Goal: Task Accomplishment & Management: Complete application form

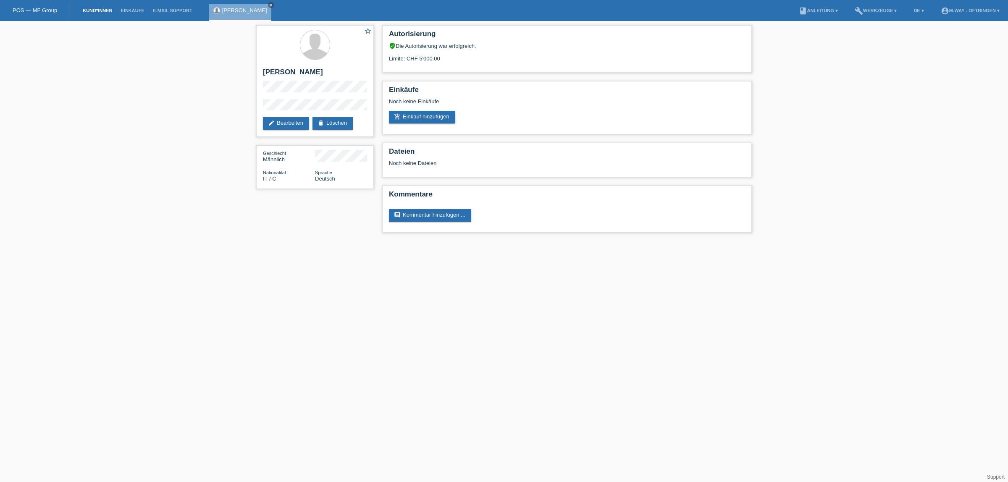
click at [93, 11] on link "Kund*innen" at bounding box center [98, 10] width 38 height 5
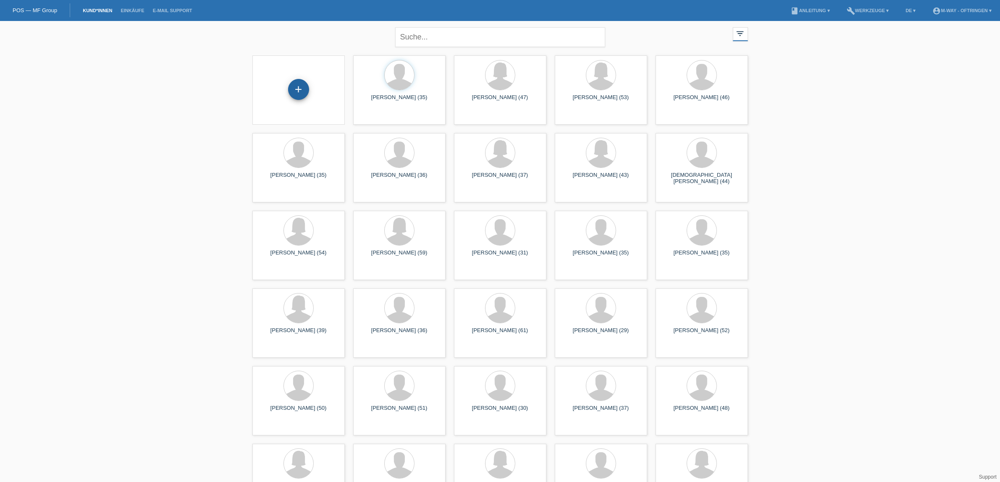
click at [296, 92] on div "+" at bounding box center [298, 89] width 21 height 21
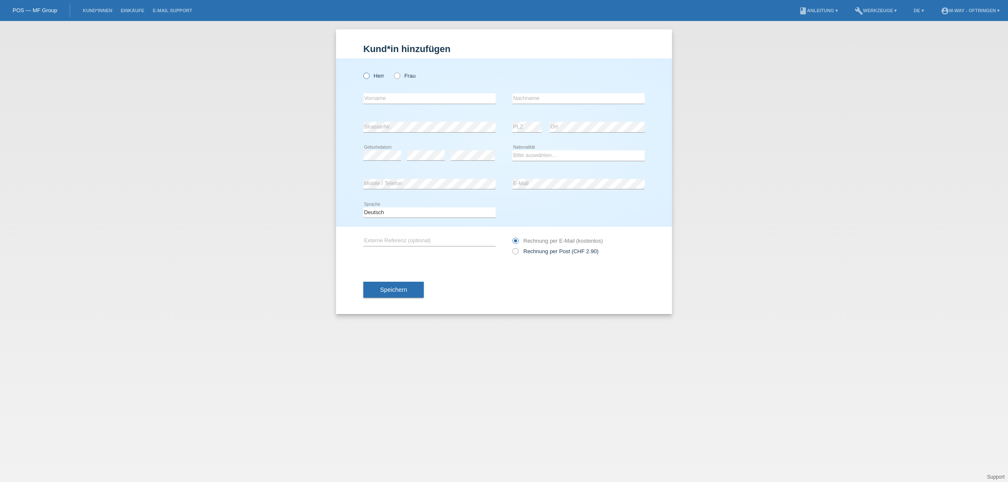
click at [362, 71] on icon at bounding box center [362, 71] width 0 height 0
click at [365, 75] on input "Herr" at bounding box center [365, 75] width 5 height 5
radio input "true"
click at [378, 97] on input "text" at bounding box center [429, 98] width 132 height 11
type input "Aldin"
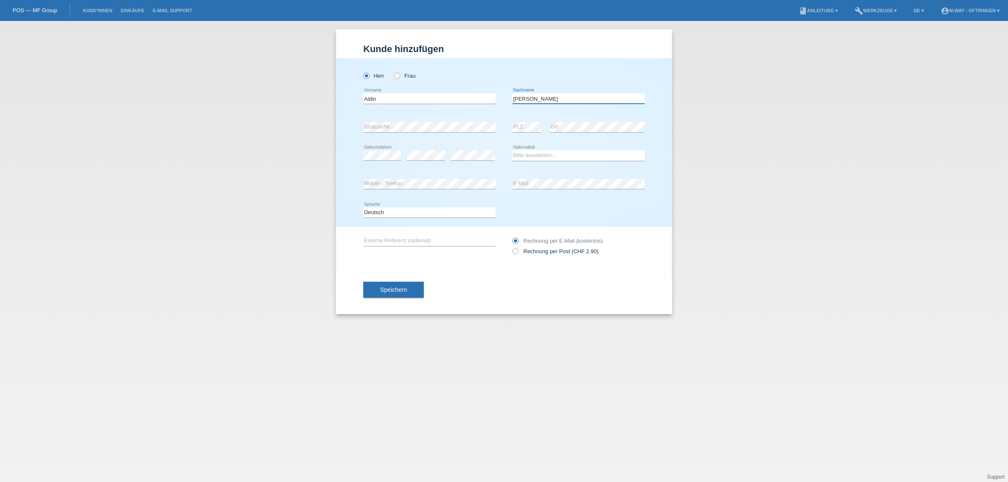
type input "Hodzic"
click at [526, 155] on select "Bitte auswählen... Schweiz Deutschland Liechtenstein Österreich ------------ Af…" at bounding box center [579, 155] width 132 height 10
select select "CH"
click at [513, 150] on select "Bitte auswählen... Schweiz Deutschland Liechtenstein Österreich ------------ Af…" at bounding box center [579, 155] width 132 height 10
click at [398, 241] on input "text" at bounding box center [429, 241] width 132 height 11
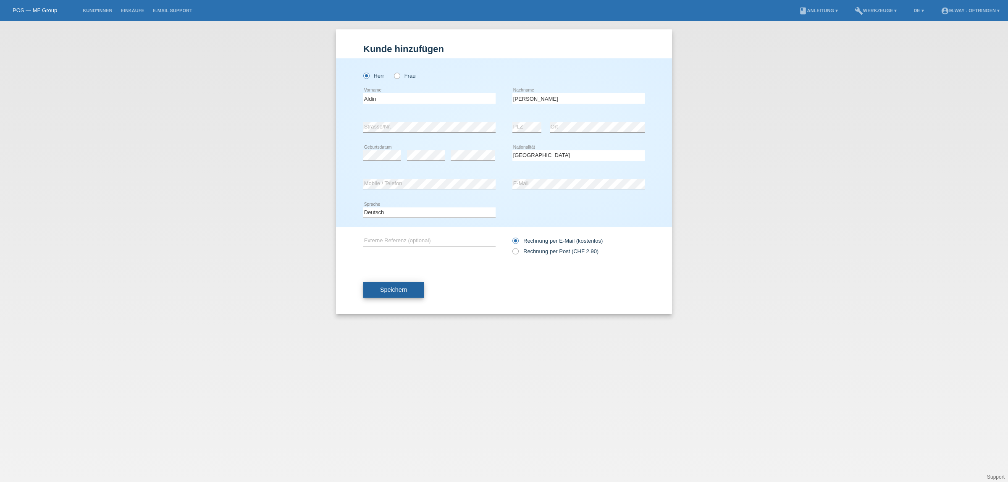
click at [372, 290] on button "Speichern" at bounding box center [393, 290] width 61 height 16
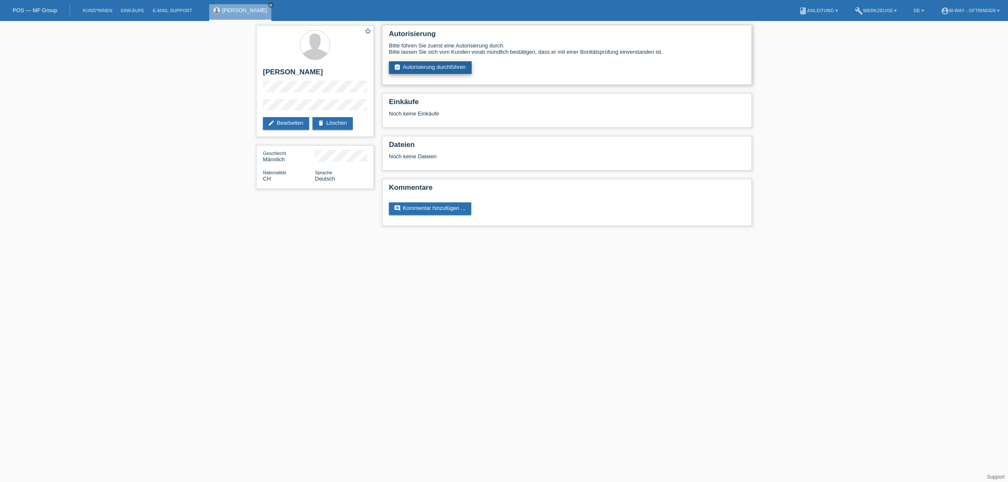
click at [461, 63] on link "assignment_turned_in Autorisierung durchführen" at bounding box center [430, 67] width 83 height 13
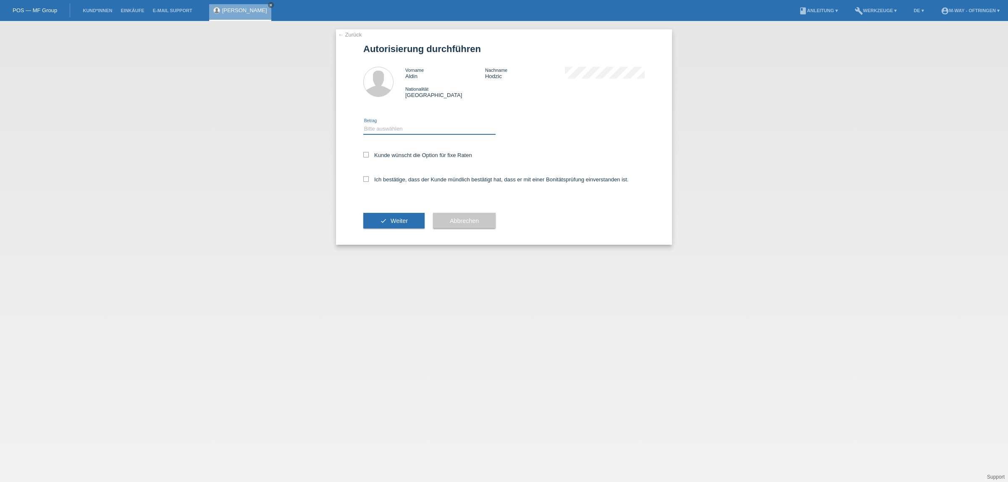
click at [401, 130] on select "Bitte auswählen CHF 1.00 - CHF 499.00 CHF 500.00 - CHF 1'999.00 CHF 2'000.00 - …" at bounding box center [429, 129] width 132 height 10
select select "3"
click at [363, 124] on select "Bitte auswählen CHF 1.00 - CHF 499.00 CHF 500.00 - CHF 1'999.00 CHF 2'000.00 - …" at bounding box center [429, 129] width 132 height 10
click at [369, 153] on icon at bounding box center [365, 154] width 5 height 5
click at [369, 153] on input "Kunde wünscht die Option für fixe Raten" at bounding box center [365, 154] width 5 height 5
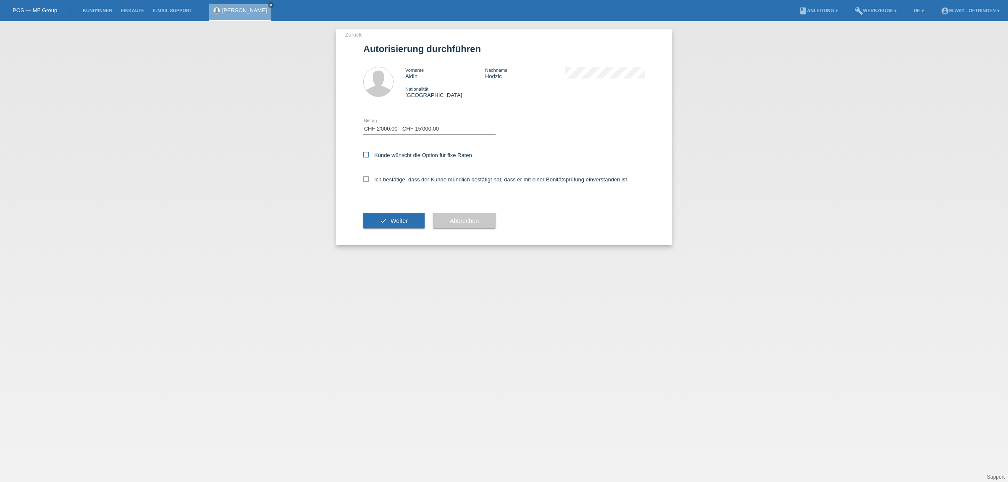
checkbox input "true"
click at [368, 179] on icon at bounding box center [365, 178] width 5 height 5
click at [368, 179] on input "Ich bestätige, dass der Kunde mündlich bestätigt hat, dass er mit einer Bonität…" at bounding box center [365, 178] width 5 height 5
checkbox input "true"
click at [377, 216] on button "check Weiter" at bounding box center [393, 221] width 61 height 16
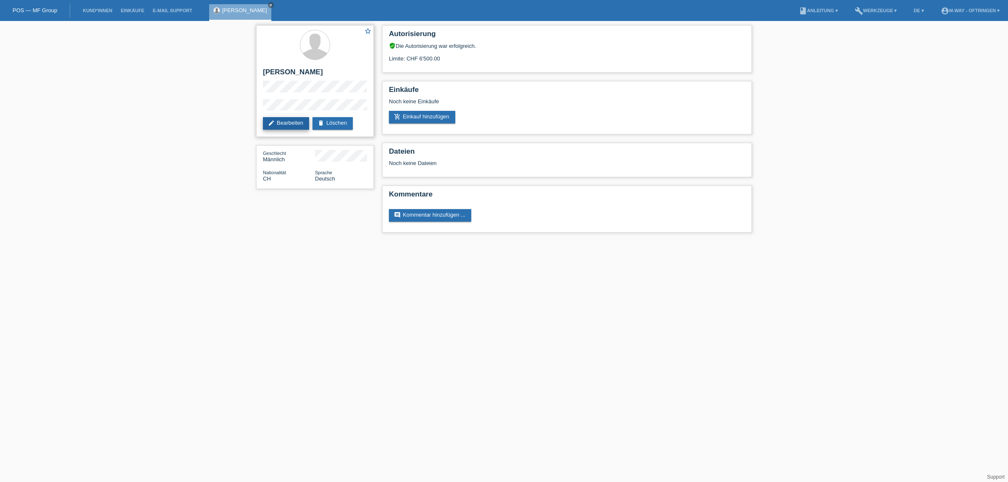
click at [282, 124] on link "edit Bearbeiten" at bounding box center [286, 123] width 46 height 13
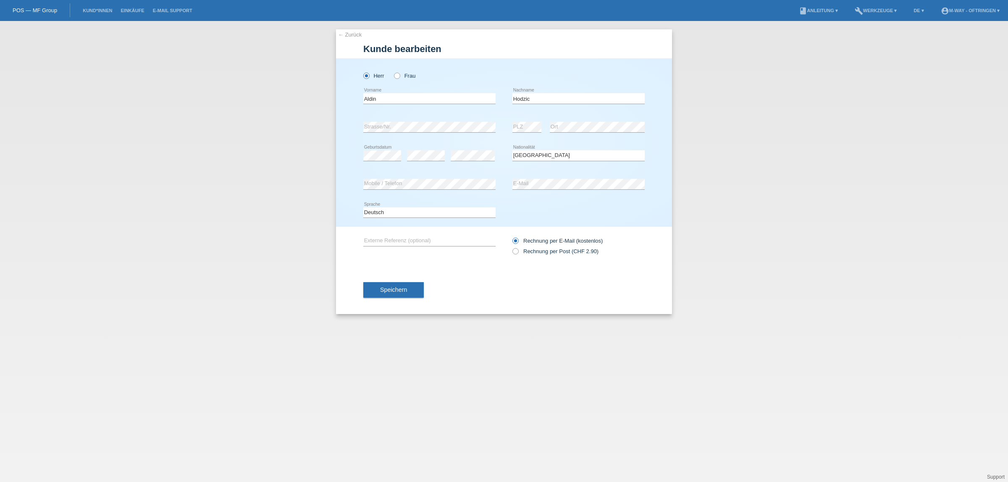
select select "CH"
drag, startPoint x: 398, startPoint y: 135, endPoint x: 800, endPoint y: 171, distance: 403.7
click at [802, 172] on div "← Zurück [PERSON_NAME] bearbeiten [PERSON_NAME] Frau Aldin error Vorname [PERSO…" at bounding box center [504, 251] width 1008 height 461
drag, startPoint x: 417, startPoint y: 133, endPoint x: 55, endPoint y: 118, distance: 361.7
click at [55, 118] on div "← Zurück [PERSON_NAME] bearbeiten [PERSON_NAME] Frau Aldin error Vorname [PERSO…" at bounding box center [504, 251] width 1008 height 461
